Goal: Information Seeking & Learning: Learn about a topic

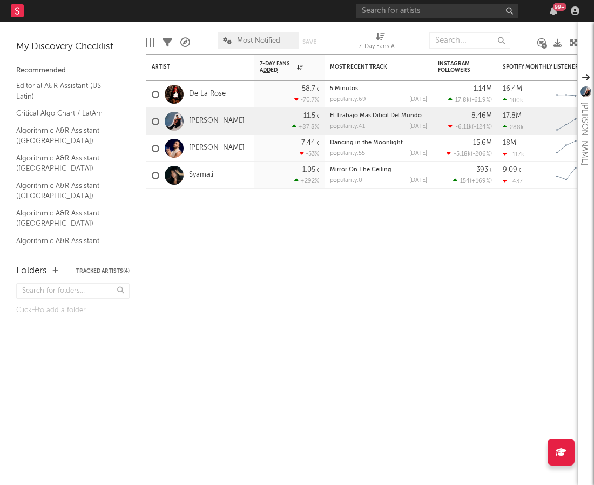
click at [395, 3] on div "99 +" at bounding box center [469, 11] width 227 height 22
click at [385, 8] on input "text" at bounding box center [437, 10] width 162 height 13
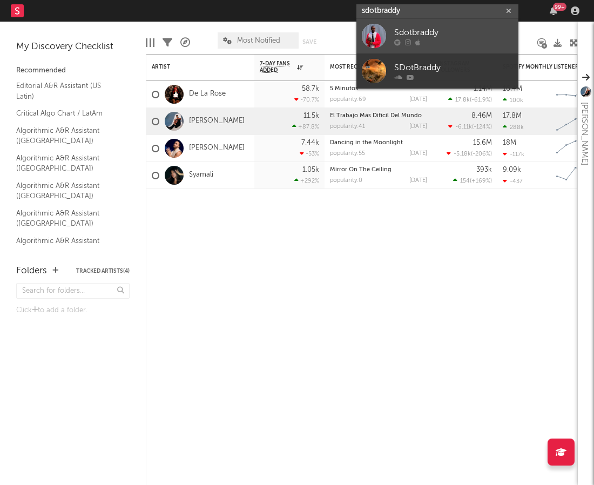
type input "sdotbraddy"
click at [386, 36] on link "Sdotbraddy" at bounding box center [437, 35] width 162 height 35
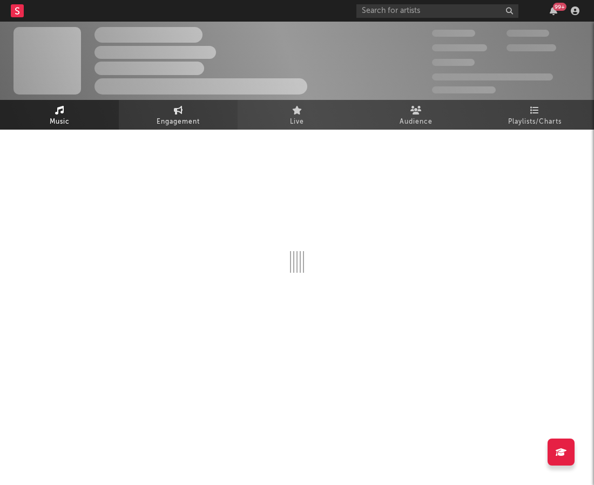
click at [164, 122] on span "Engagement" at bounding box center [178, 122] width 43 height 13
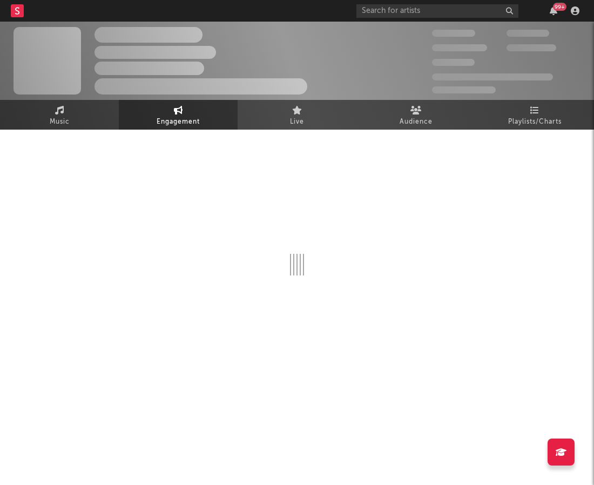
select select "1w"
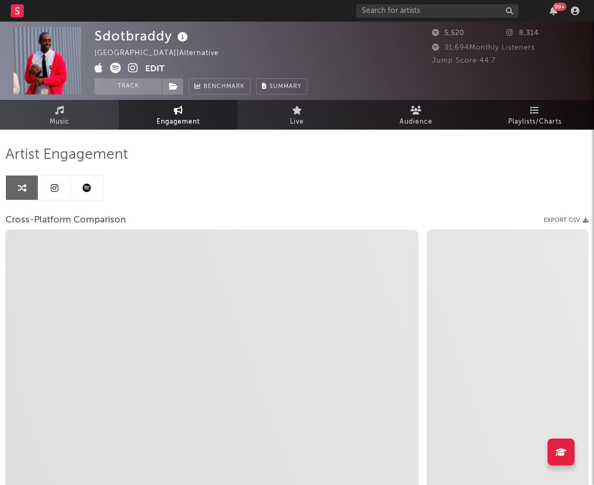
click at [64, 179] on link at bounding box center [54, 187] width 32 height 24
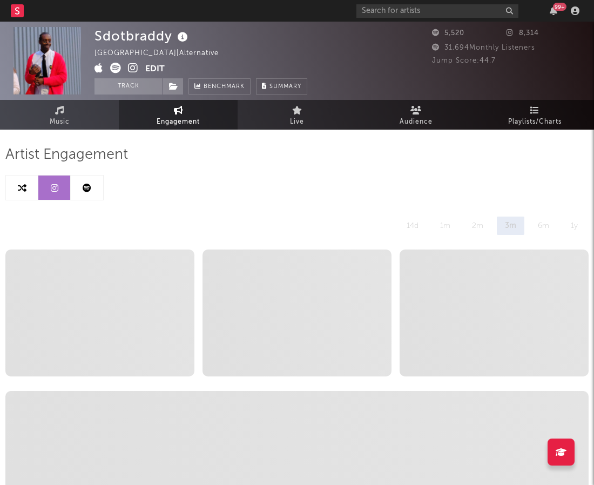
select select "1w"
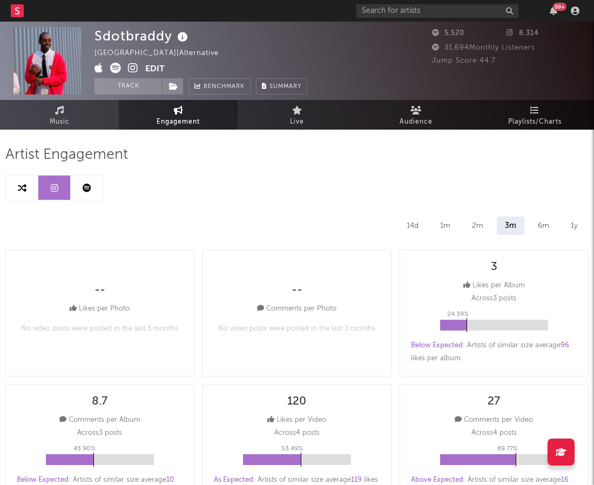
click at [79, 183] on link at bounding box center [87, 187] width 32 height 24
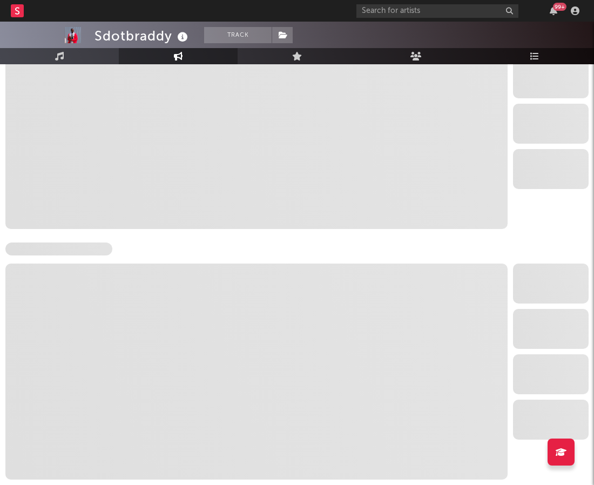
select select "6m"
select select "1w"
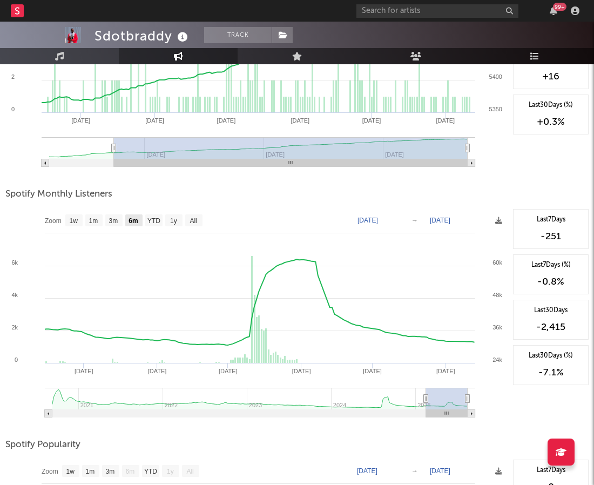
scroll to position [282, 0]
